Goal: Book appointment/travel/reservation

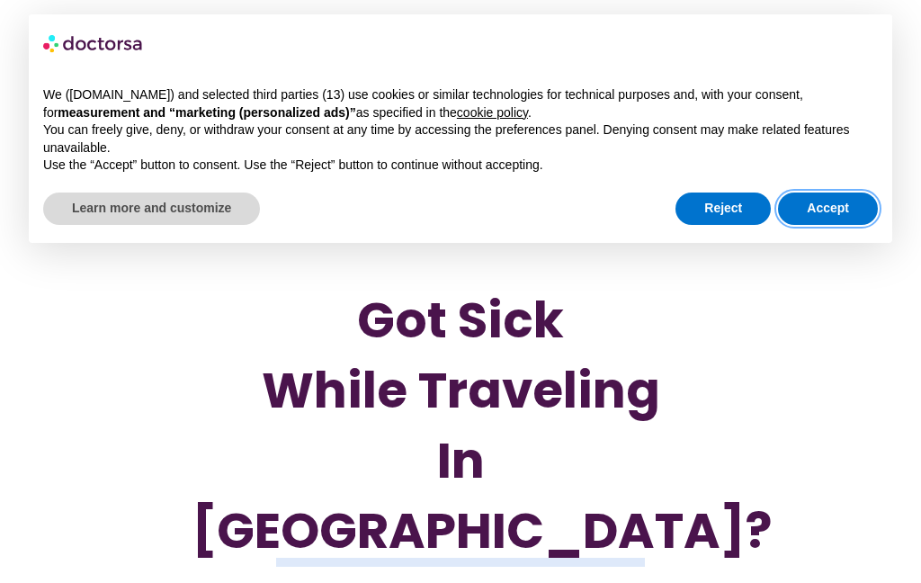
click at [816, 209] on button "Accept" at bounding box center [828, 208] width 100 height 32
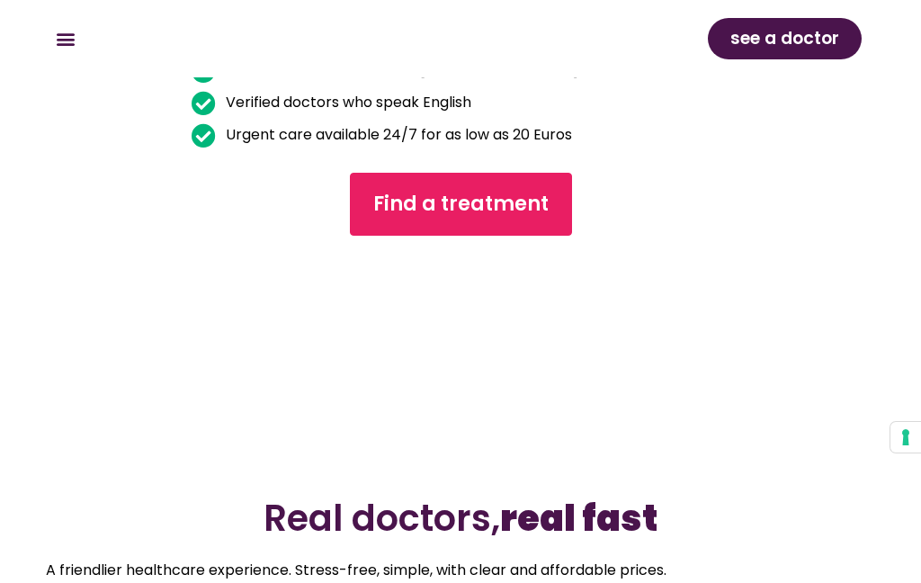
scroll to position [450, 0]
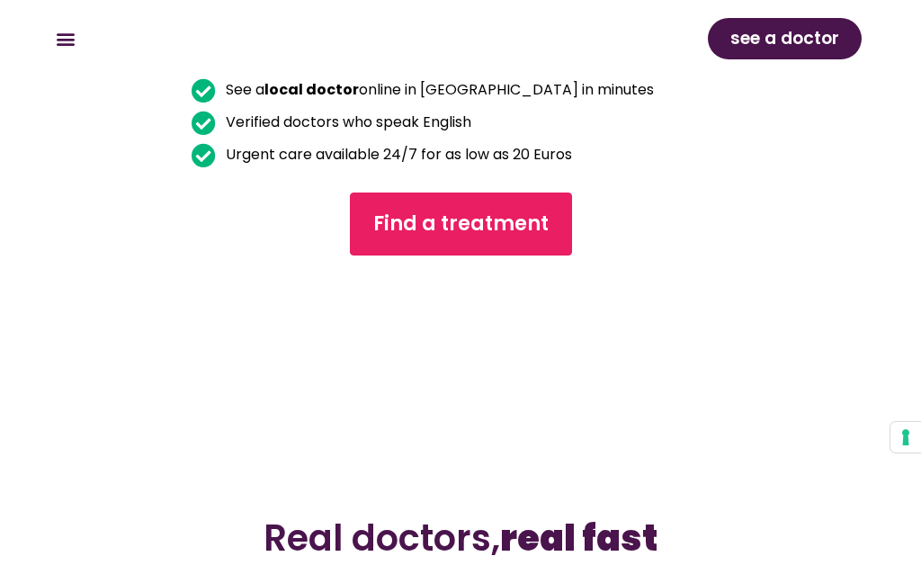
click at [474, 209] on span "Find a treatment" at bounding box center [460, 223] width 175 height 29
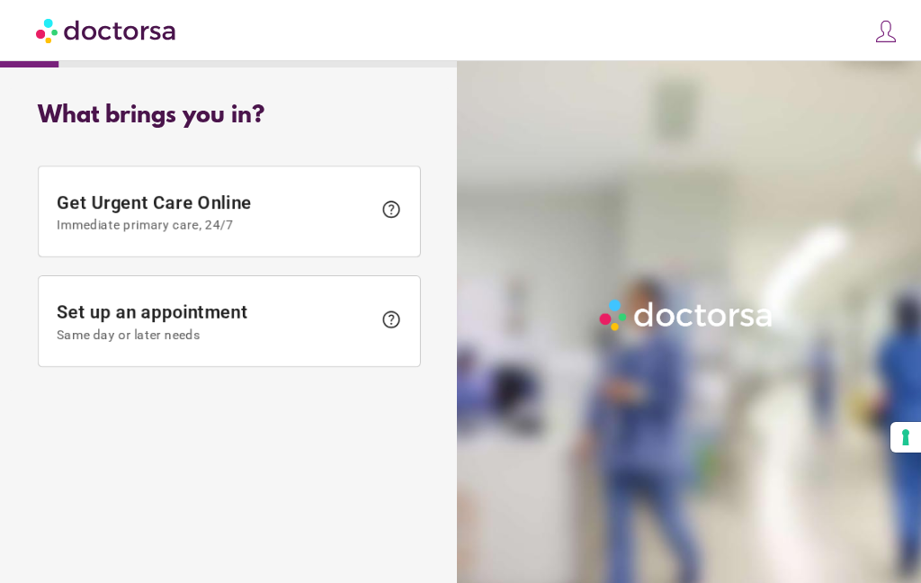
click at [298, 322] on span "Set up an appointment Same day or later needs" at bounding box center [214, 321] width 315 height 40
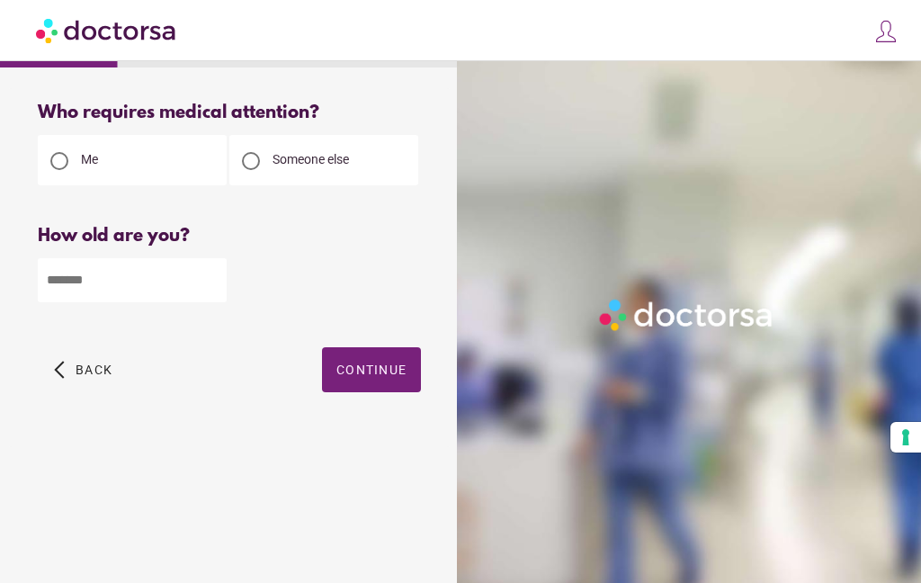
click at [75, 294] on input "number" at bounding box center [132, 280] width 189 height 44
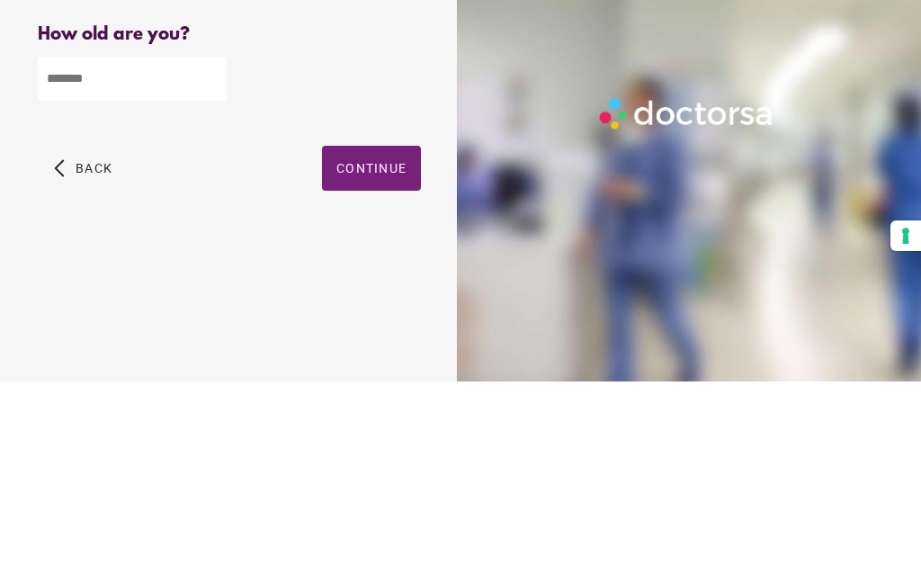
type input "**"
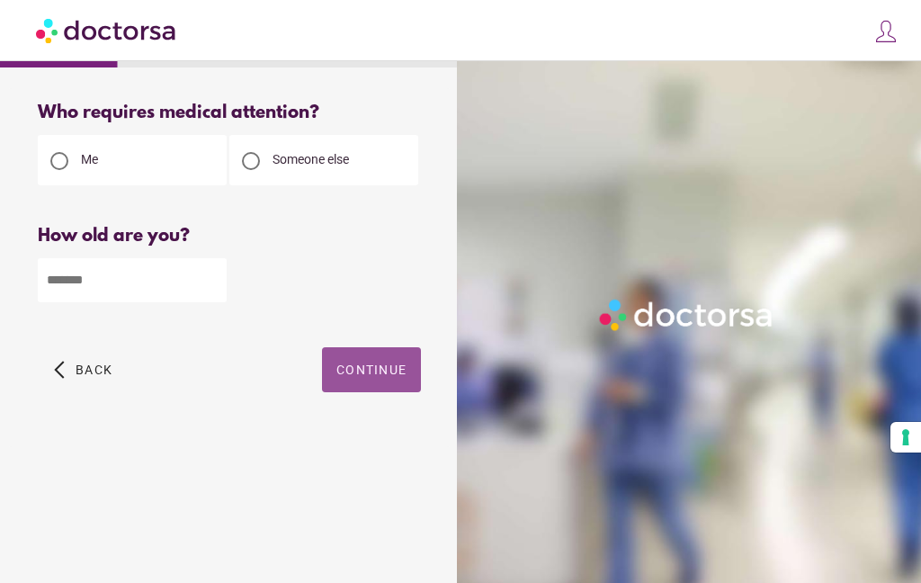
click at [372, 362] on span "Continue" at bounding box center [371, 369] width 70 height 14
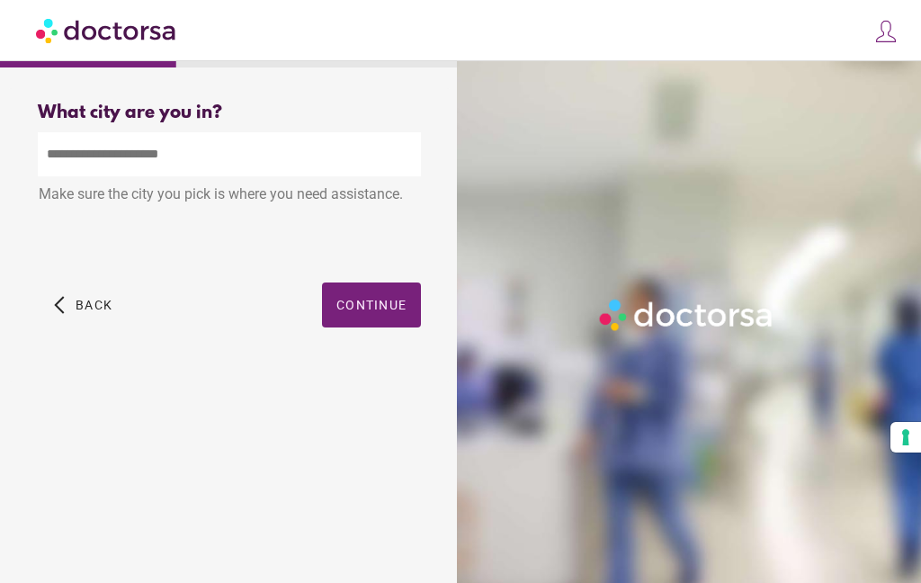
click at [334, 141] on input "text" at bounding box center [229, 154] width 383 height 44
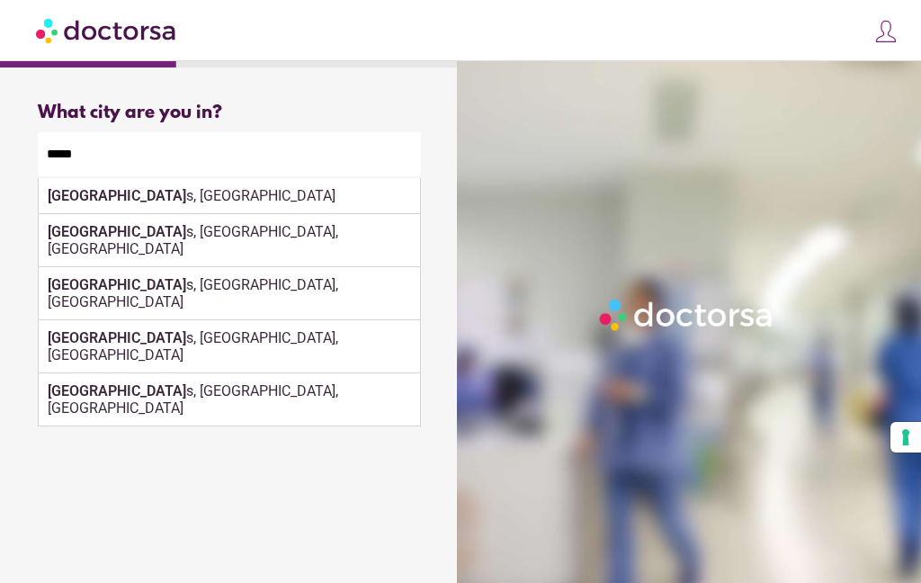
click at [93, 178] on div "Athen s, Greece" at bounding box center [229, 196] width 381 height 36
type input "**********"
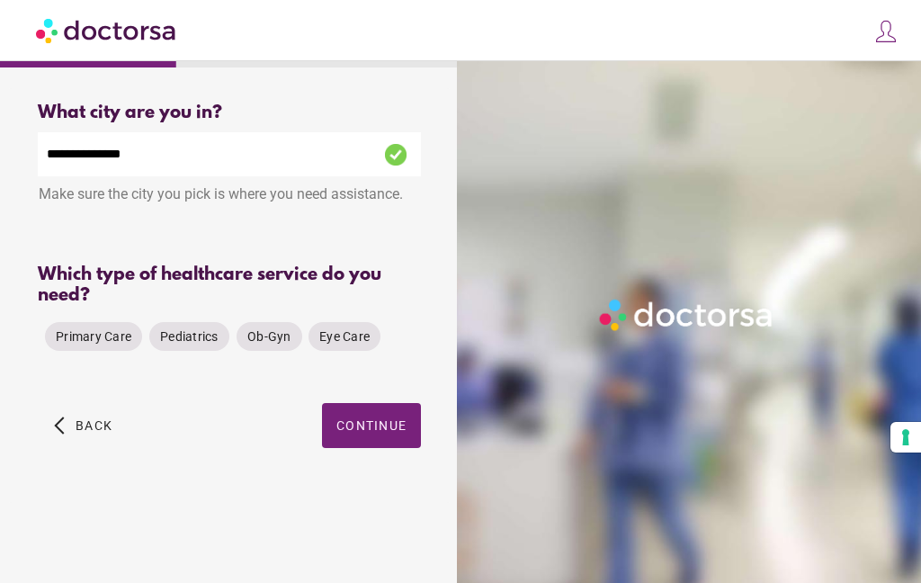
scroll to position [0, 0]
